Goal: Task Accomplishment & Management: Manage account settings

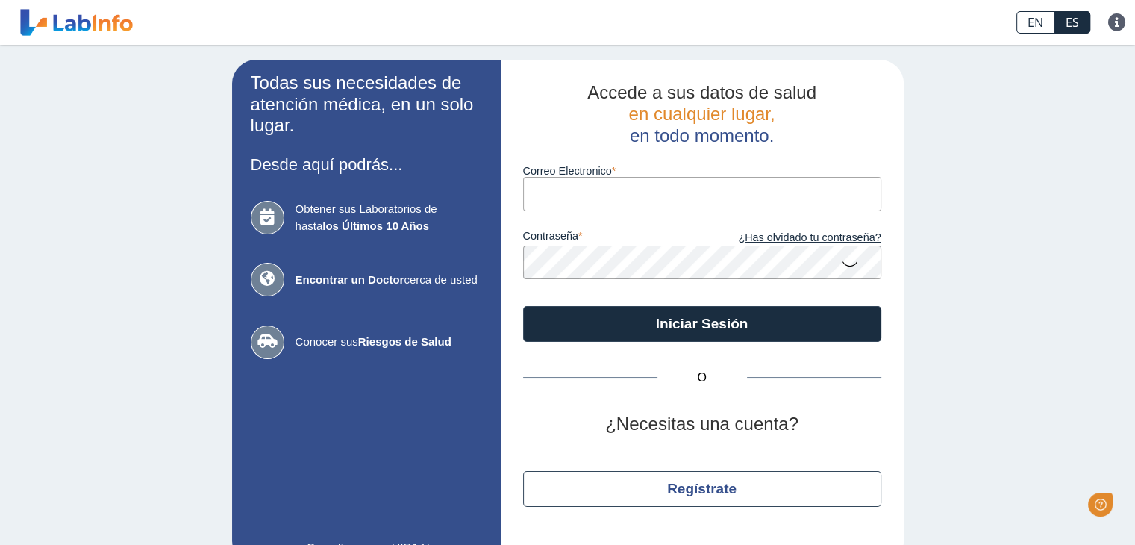
click at [571, 189] on input "Correo Electronico" at bounding box center [702, 194] width 358 height 34
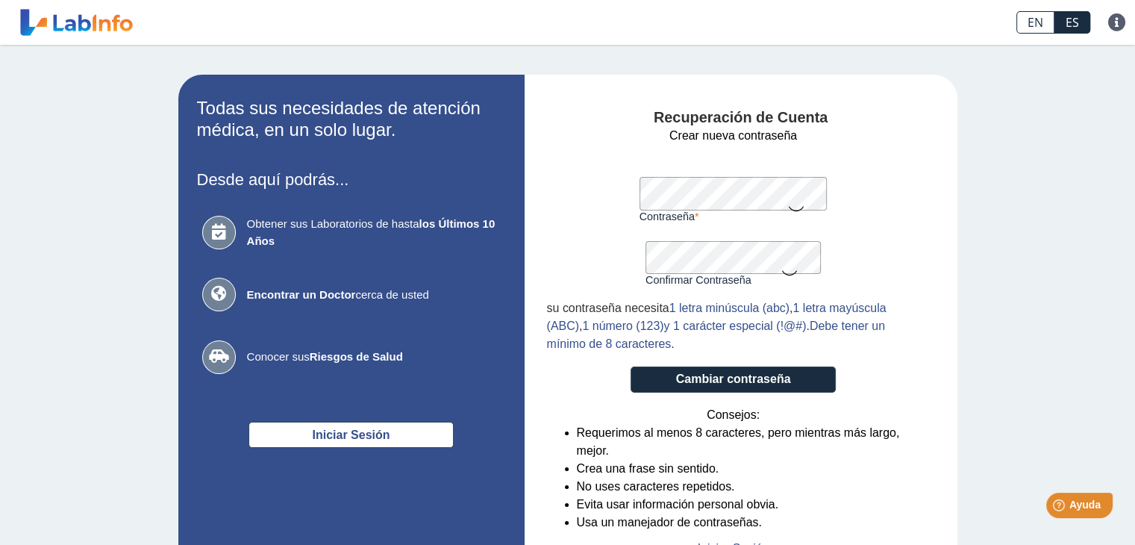
click at [789, 204] on icon at bounding box center [795, 207] width 18 height 29
click at [781, 275] on icon at bounding box center [789, 271] width 18 height 29
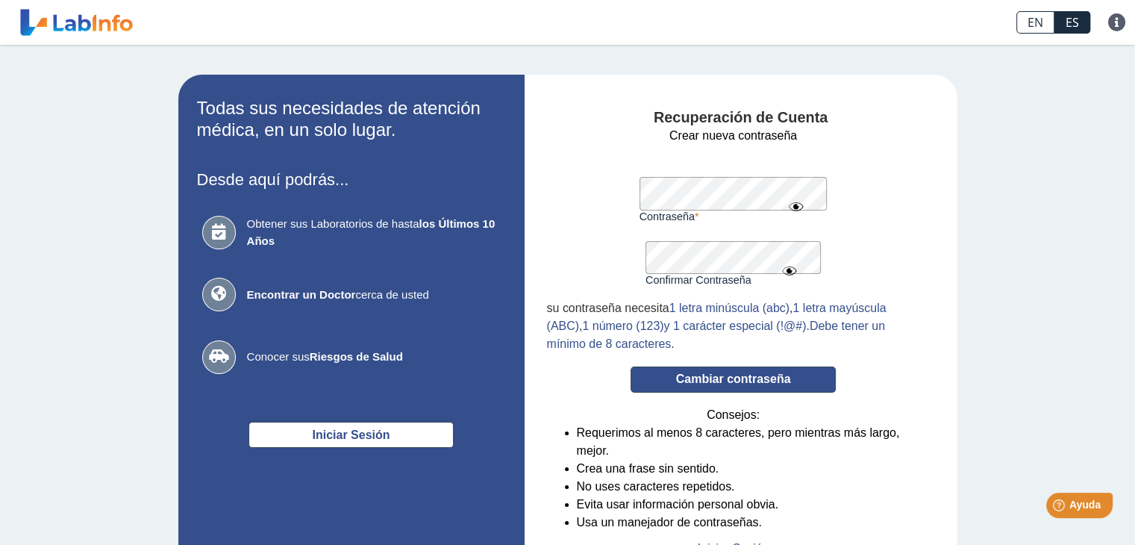
click at [758, 388] on button "Cambiar contraseña" at bounding box center [732, 379] width 205 height 26
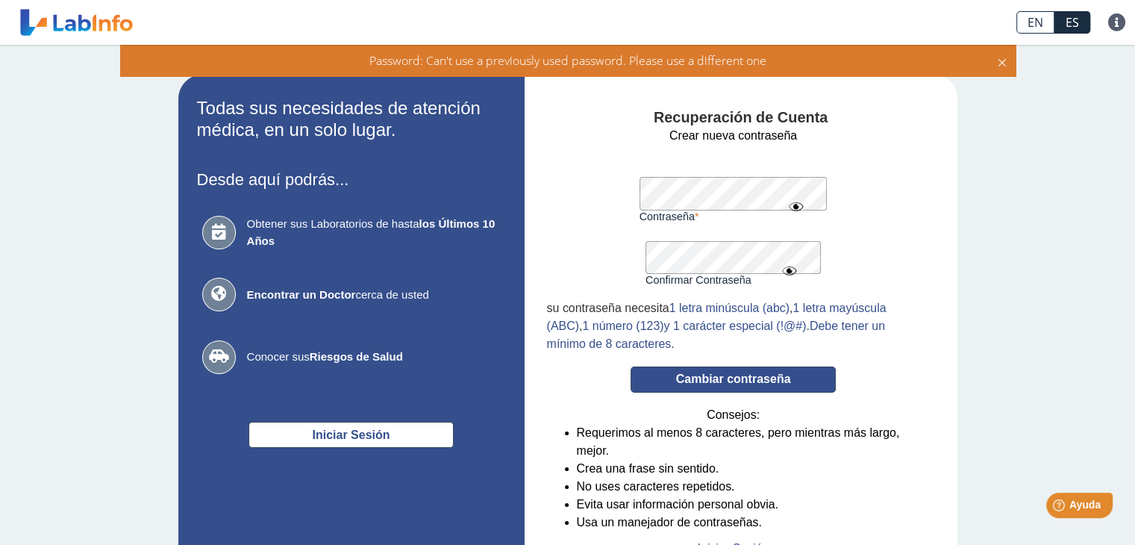
click at [736, 380] on button "Cambiar contraseña" at bounding box center [732, 379] width 205 height 26
click at [733, 382] on button "Cambiar contraseña" at bounding box center [732, 379] width 205 height 26
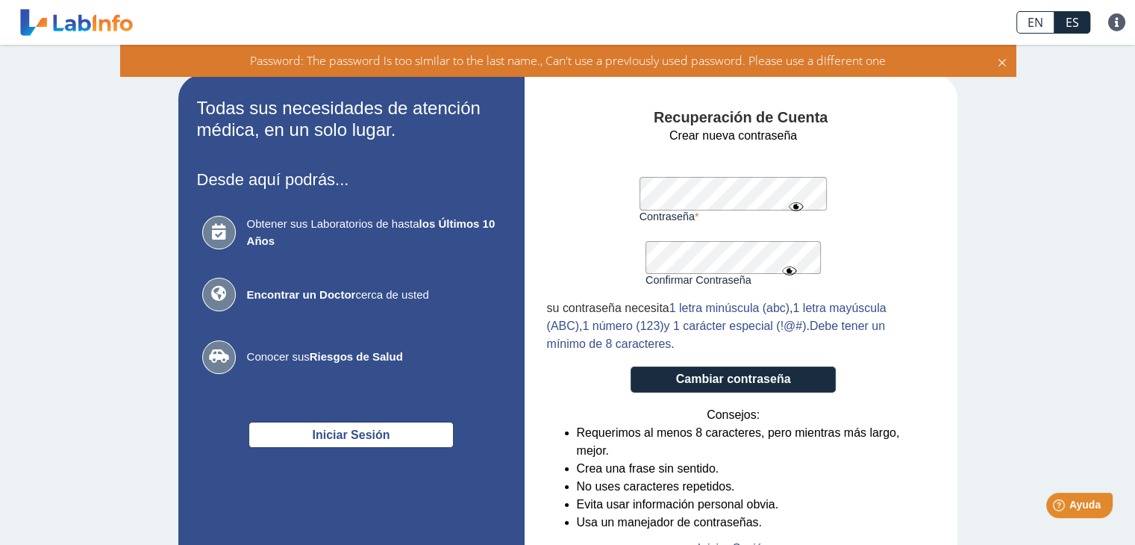
click at [619, 202] on form "Crear nueva contraseña Contraseña Una contraseña válida es requerida Confirmar …" at bounding box center [733, 342] width 373 height 430
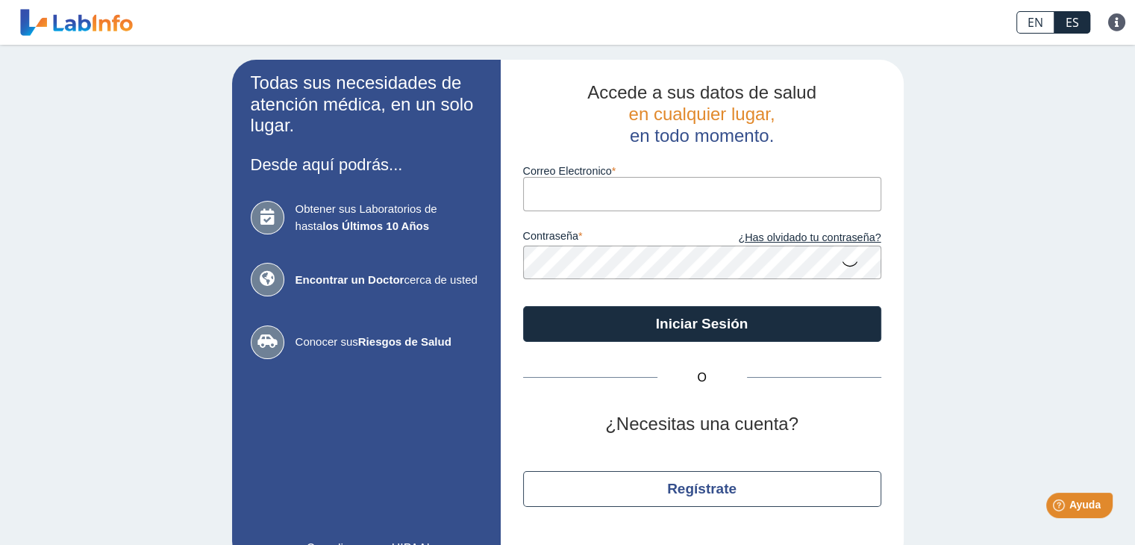
drag, startPoint x: 0, startPoint y: 0, endPoint x: 636, endPoint y: 209, distance: 668.9
click at [636, 209] on input "Correo Electronico" at bounding box center [702, 194] width 358 height 34
type input "michelleirizarry18@gmail.com"
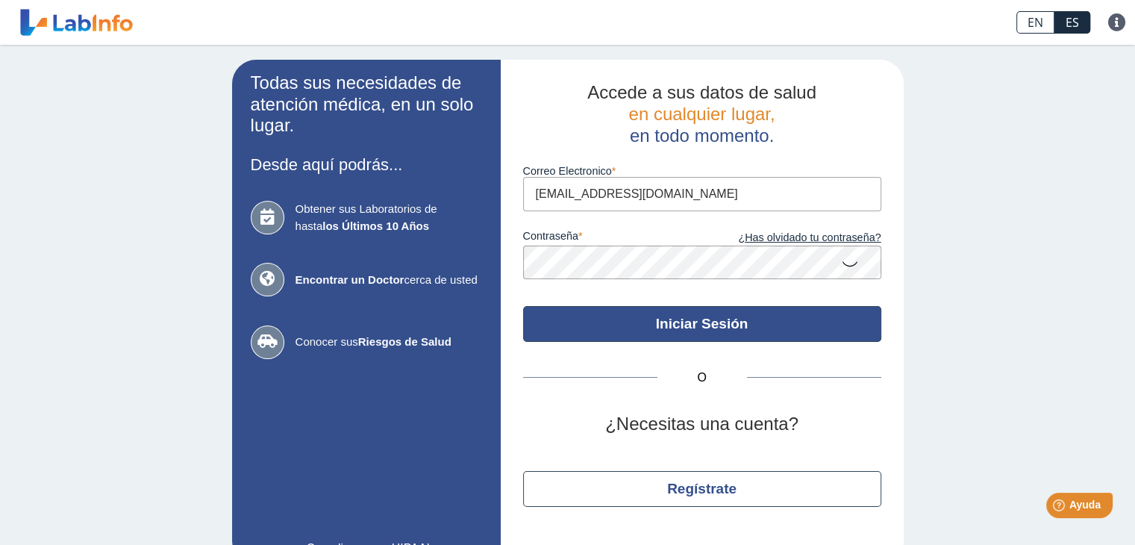
click at [694, 320] on button "Iniciar Sesión" at bounding box center [702, 324] width 358 height 36
